Goal: Check status

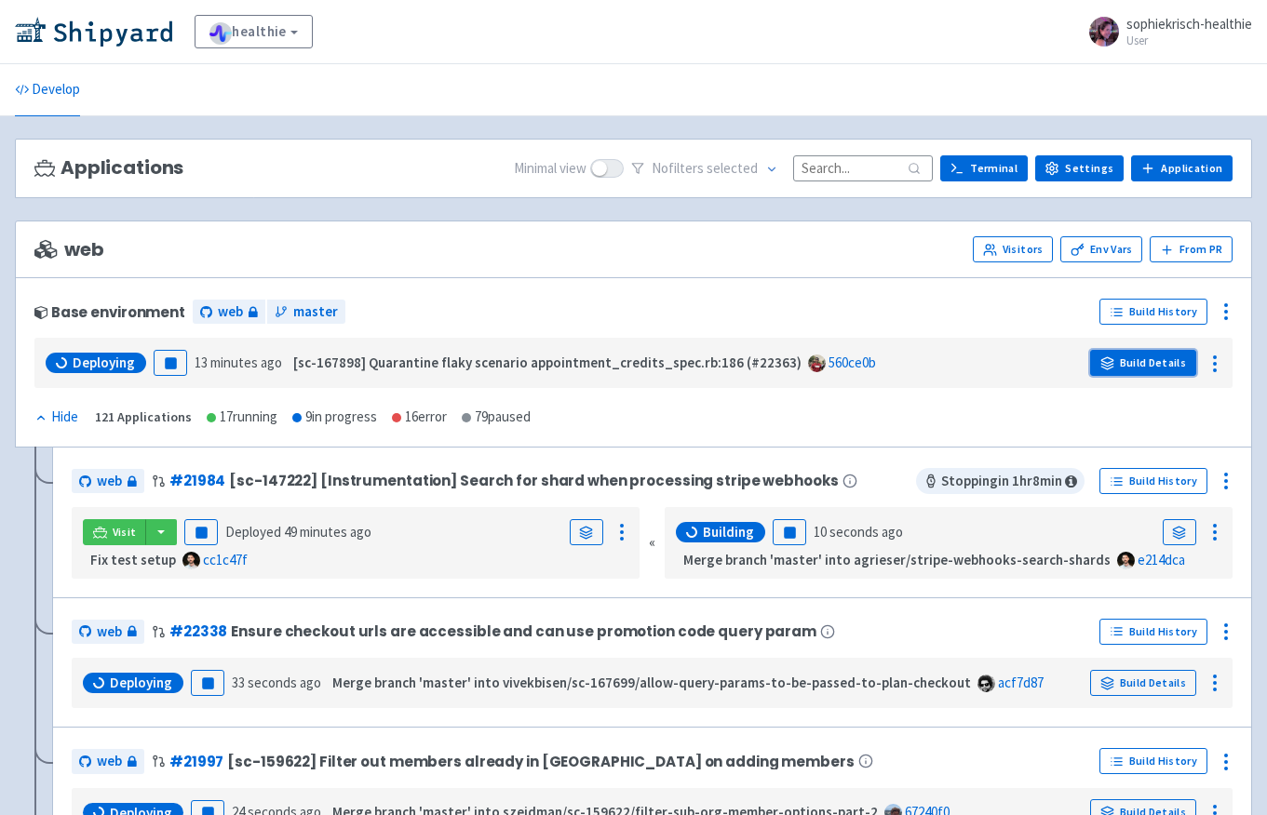
click at [1120, 358] on link "Build Details" at bounding box center [1143, 363] width 106 height 26
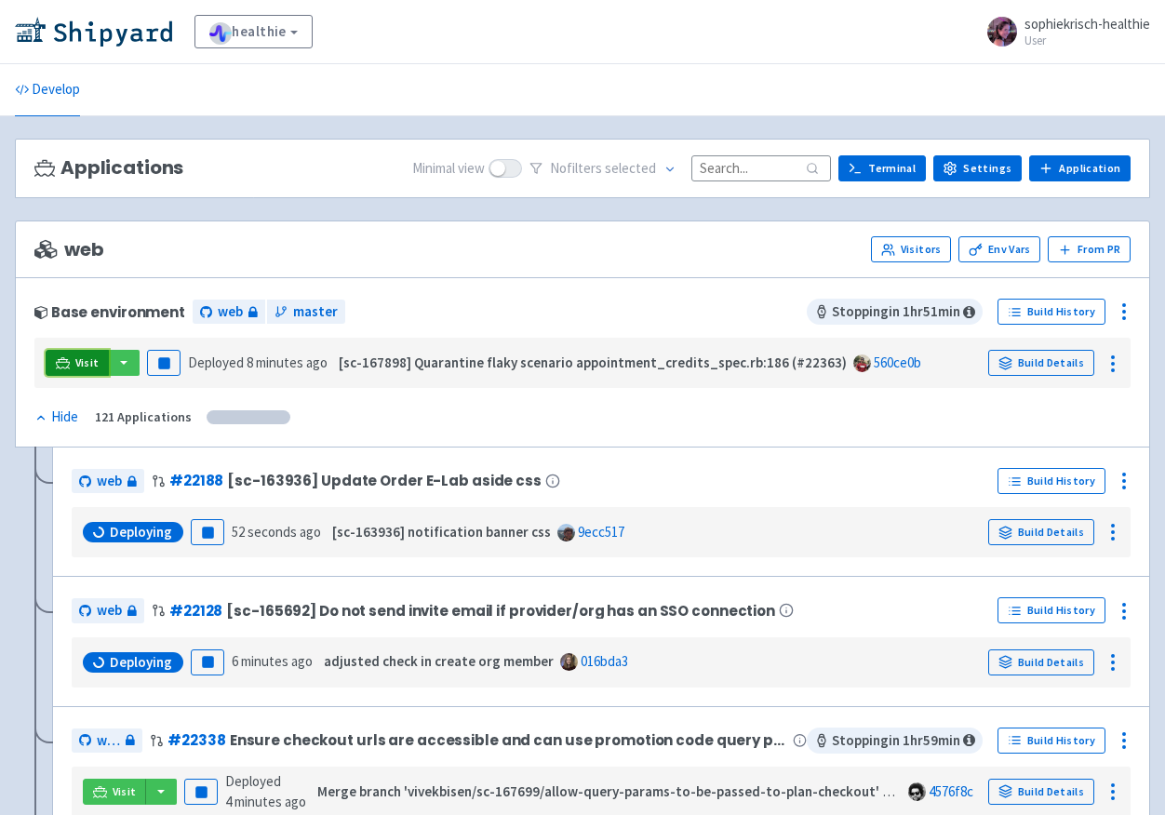
click at [80, 359] on span "Visit" at bounding box center [87, 363] width 24 height 15
